Goal: Information Seeking & Learning: Learn about a topic

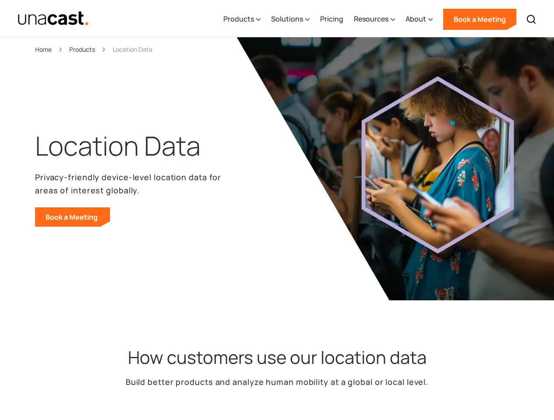
select select "**********"
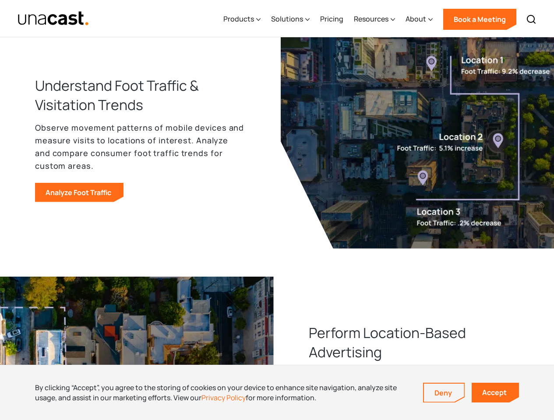
scroll to position [829, 0]
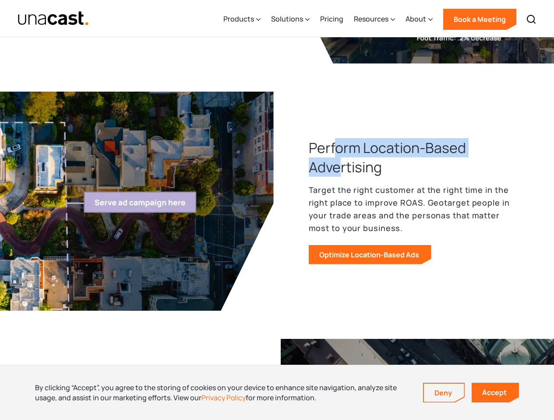
drag, startPoint x: 339, startPoint y: 158, endPoint x: 340, endPoint y: 167, distance: 9.2
click at [340, 167] on h3 "Perform Location-Based Advertising" at bounding box center [414, 157] width 211 height 39
drag, startPoint x: 341, startPoint y: 160, endPoint x: 342, endPoint y: 170, distance: 10.2
click at [342, 170] on h3 "Perform Location-Based Advertising" at bounding box center [414, 157] width 211 height 39
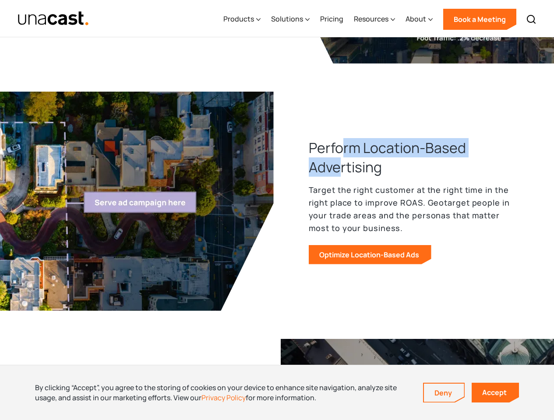
click at [342, 170] on h3 "Perform Location-Based Advertising" at bounding box center [414, 157] width 211 height 39
drag, startPoint x: 342, startPoint y: 155, endPoint x: 344, endPoint y: 169, distance: 14.6
click at [344, 169] on h3 "Perform Location-Based Advertising" at bounding box center [414, 157] width 211 height 39
drag, startPoint x: 344, startPoint y: 157, endPoint x: 346, endPoint y: 175, distance: 18.5
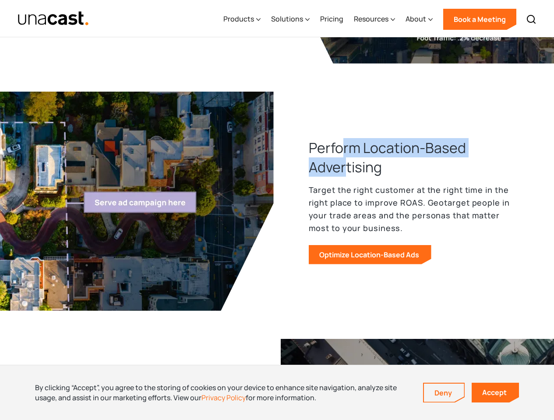
click at [346, 175] on h3 "Perform Location-Based Advertising" at bounding box center [414, 157] width 211 height 39
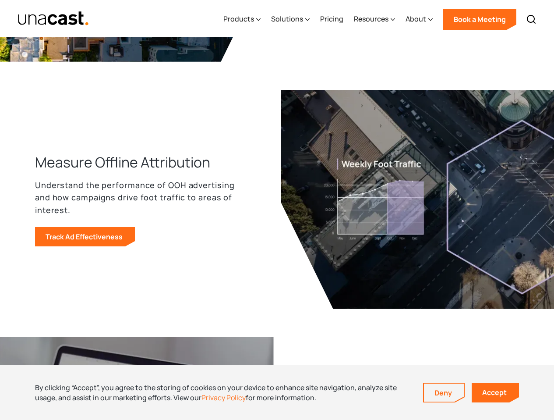
scroll to position [1313, 0]
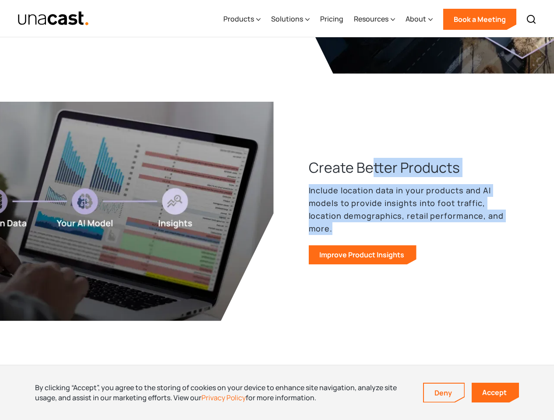
drag, startPoint x: 368, startPoint y: 179, endPoint x: 464, endPoint y: 227, distance: 107.5
click at [462, 228] on div "Create Better Products Include location data in your products and AI models to …" at bounding box center [400, 211] width 239 height 106
click at [468, 225] on p "Include location data in your products and AI models to provide insights into f…" at bounding box center [414, 209] width 211 height 50
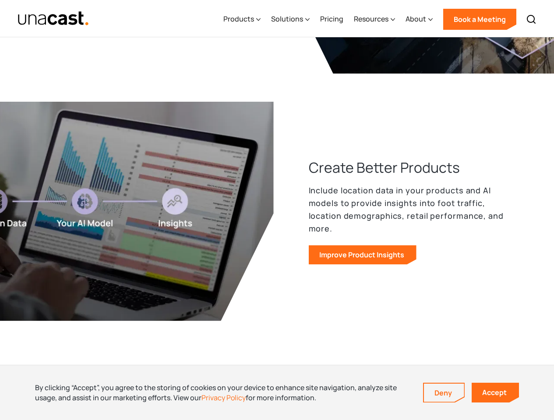
click at [348, 203] on p "Include location data in your products and AI models to provide insights into f…" at bounding box center [414, 209] width 211 height 50
drag, startPoint x: 325, startPoint y: 198, endPoint x: 473, endPoint y: 223, distance: 149.7
click at [502, 222] on p "Include location data in your products and AI models to provide insights into f…" at bounding box center [414, 209] width 211 height 50
click at [473, 223] on p "Include location data in your products and AI models to provide insights into f…" at bounding box center [414, 209] width 211 height 50
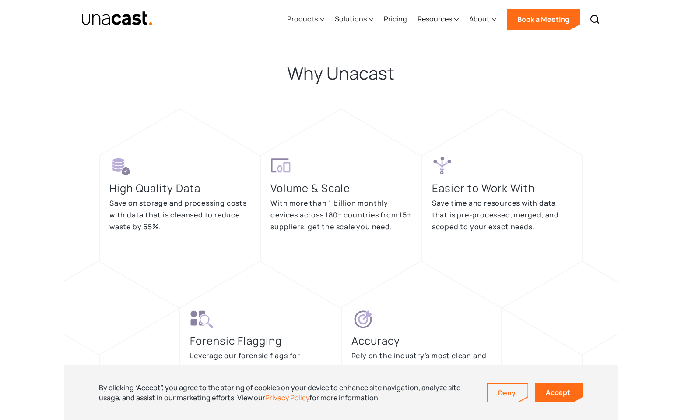
scroll to position [1667, 0]
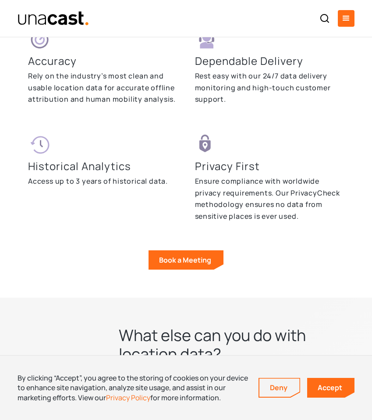
click at [270, 79] on p "Rest easy with our 24/7 data delivery monitoring and high-touch customer suppor…" at bounding box center [269, 87] width 149 height 35
click at [237, 81] on p "Rest easy with our 24/7 data delivery monitoring and high-touch customer suppor…" at bounding box center [269, 87] width 149 height 35
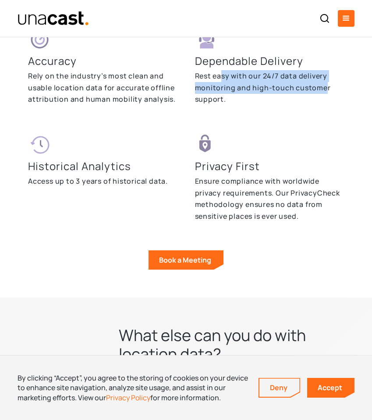
drag, startPoint x: 222, startPoint y: 75, endPoint x: 324, endPoint y: 87, distance: 102.3
click at [324, 87] on p "Rest easy with our 24/7 data delivery monitoring and high-touch customer suppor…" at bounding box center [269, 87] width 149 height 35
drag, startPoint x: 205, startPoint y: 79, endPoint x: 215, endPoint y: 101, distance: 23.8
click at [215, 101] on p "Rest easy with our 24/7 data delivery monitoring and high-touch customer suppor…" at bounding box center [269, 87] width 149 height 35
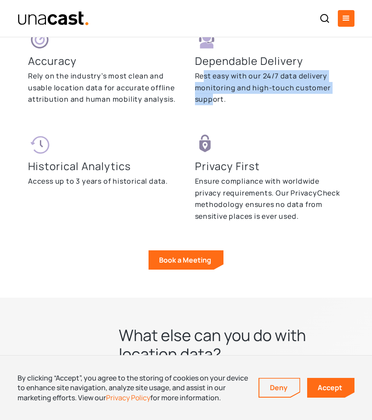
click at [215, 101] on p "Rest easy with our 24/7 data delivery monitoring and high-touch customer suppor…" at bounding box center [269, 87] width 149 height 35
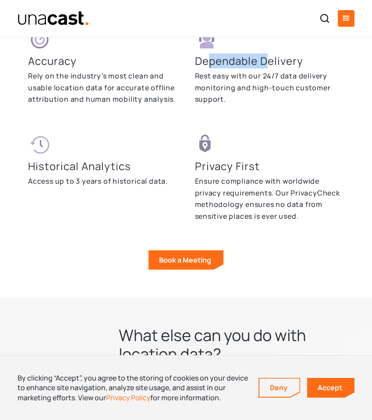
drag, startPoint x: 236, startPoint y: 64, endPoint x: 265, endPoint y: 63, distance: 29.8
click at [265, 63] on h3 "Dependable Delivery" at bounding box center [249, 60] width 108 height 15
click at [198, 75] on p "Rest easy with our 24/7 data delivery monitoring and high-touch customer suppor…" at bounding box center [269, 87] width 149 height 35
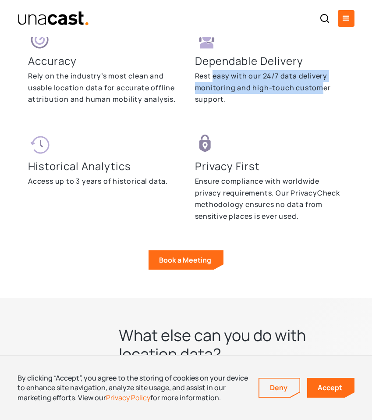
drag, startPoint x: 215, startPoint y: 71, endPoint x: 321, endPoint y: 90, distance: 107.6
click at [321, 90] on p "Rest easy with our 24/7 data delivery monitoring and high-touch customer suppor…" at bounding box center [269, 87] width 149 height 35
